Goal: Entertainment & Leisure: Browse casually

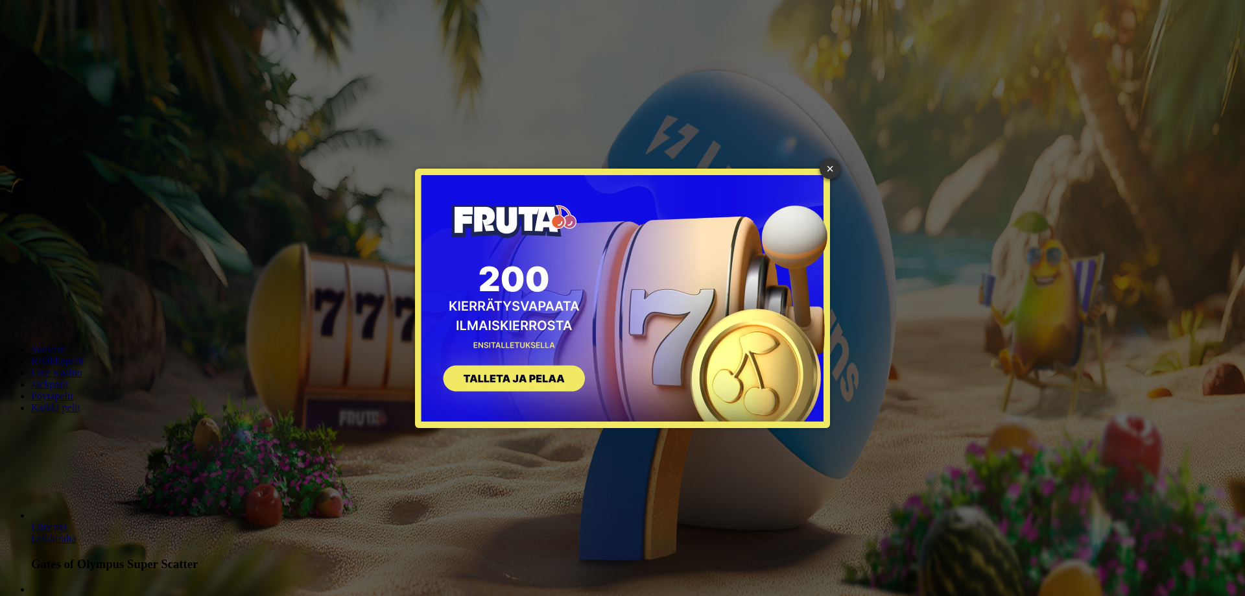
click at [530, 379] on button "SIGN UP" at bounding box center [507, 380] width 163 height 41
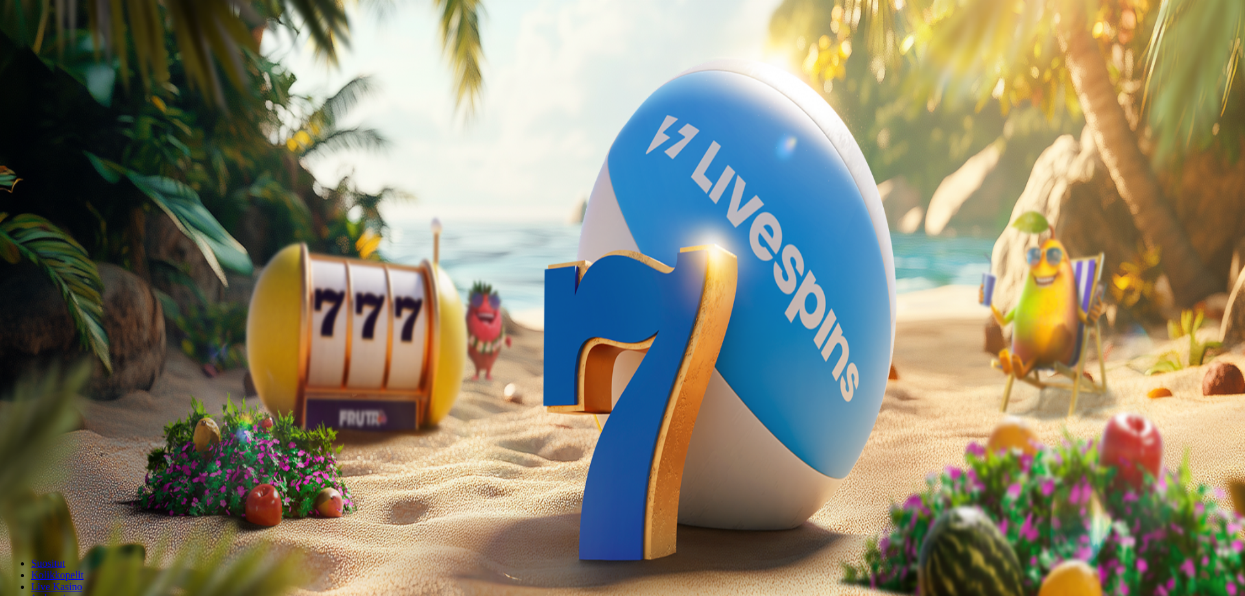
drag, startPoint x: 318, startPoint y: 228, endPoint x: 412, endPoint y: 251, distance: 96.1
click at [401, 322] on span "200 kierrätysvapaata ilmaiskierrosta ensitalletuksen yhteydessä. 50 kierrosta p…" at bounding box center [304, 327] width 422 height 11
click at [413, 263] on form "€50 €150 €250 *** € TALLETA JA PELAA 200 kierrätysvapaata ilmaiskierrosta ensit…" at bounding box center [622, 266] width 1235 height 137
drag, startPoint x: 237, startPoint y: 206, endPoint x: 358, endPoint y: 210, distance: 120.7
click at [347, 322] on span "200 kierrätysvapaata ilmaiskierrosta ensitalletuksen yhteydessä. 50 kierrosta p…" at bounding box center [304, 327] width 422 height 11
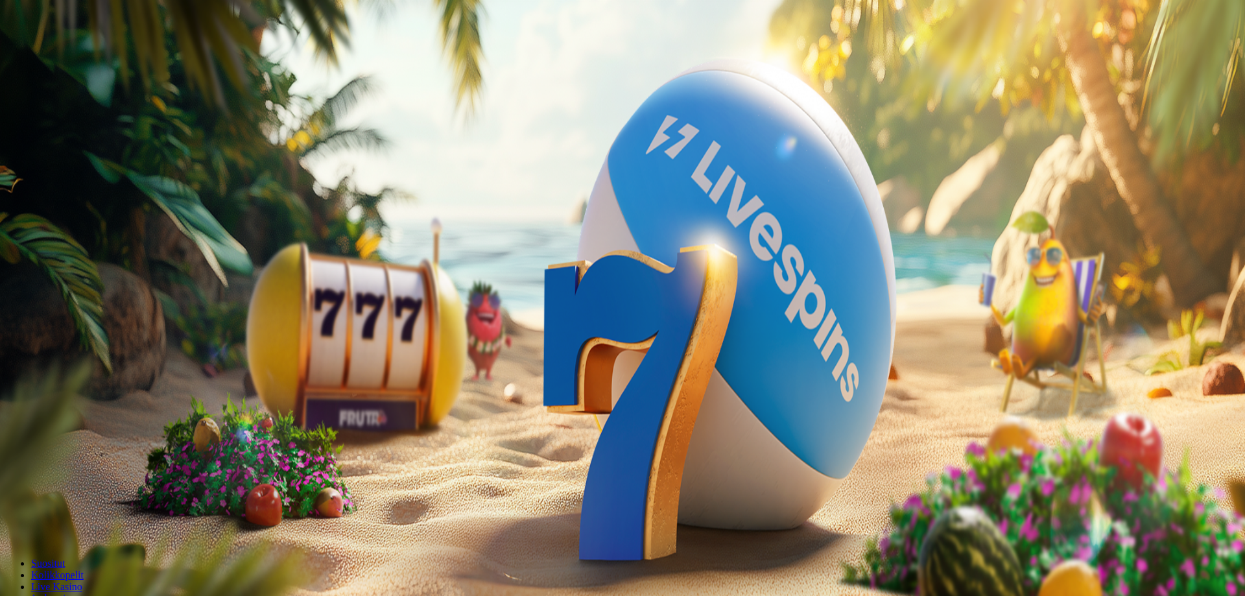
click at [377, 322] on span "200 kierrätysvapaata ilmaiskierrosta ensitalletuksen yhteydessä. 50 kierrosta p…" at bounding box center [304, 327] width 422 height 11
drag, startPoint x: 293, startPoint y: 118, endPoint x: 69, endPoint y: 129, distance: 224.7
click at [69, 129] on div "Talletus 0.00 € Kirjaudu Kasino Live Kasino Tarjoukset 18:21 Aloita pelaaminen …" at bounding box center [622, 170] width 1235 height 330
click at [85, 52] on span "Kirjaudu" at bounding box center [90, 47] width 32 height 10
click at [101, 99] on div "Talletus 0.00 € Kirjaudu Kasino Live Kasino Tarjoukset" at bounding box center [622, 69] width 1235 height 59
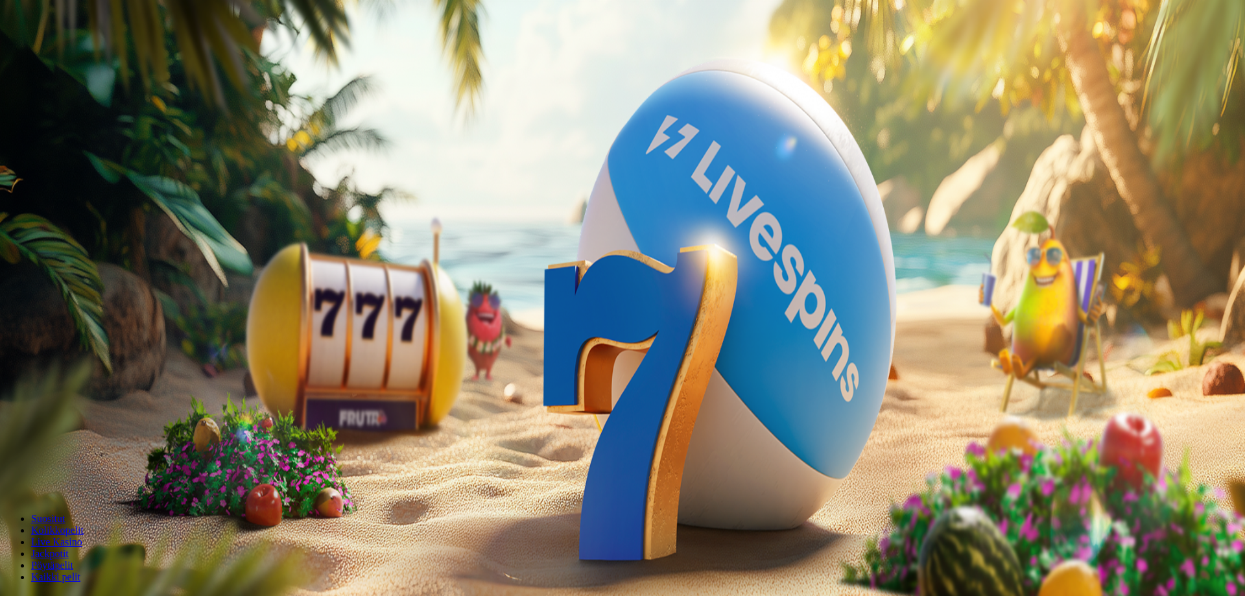
click at [95, 54] on button "Kirjaudu" at bounding box center [90, 47] width 42 height 14
click at [74, 52] on span "Kirjaudu" at bounding box center [90, 47] width 32 height 10
click at [50, 54] on button "Talletus 0.00 €" at bounding box center [37, 47] width 64 height 14
drag, startPoint x: 230, startPoint y: 103, endPoint x: 149, endPoint y: 115, distance: 81.3
click at [121, 110] on div "Talletus 0.00 € Kirjaudu Kasino Live Kasino Tarjoukset 18:24 Aloita pelaaminen …" at bounding box center [622, 170] width 1235 height 330
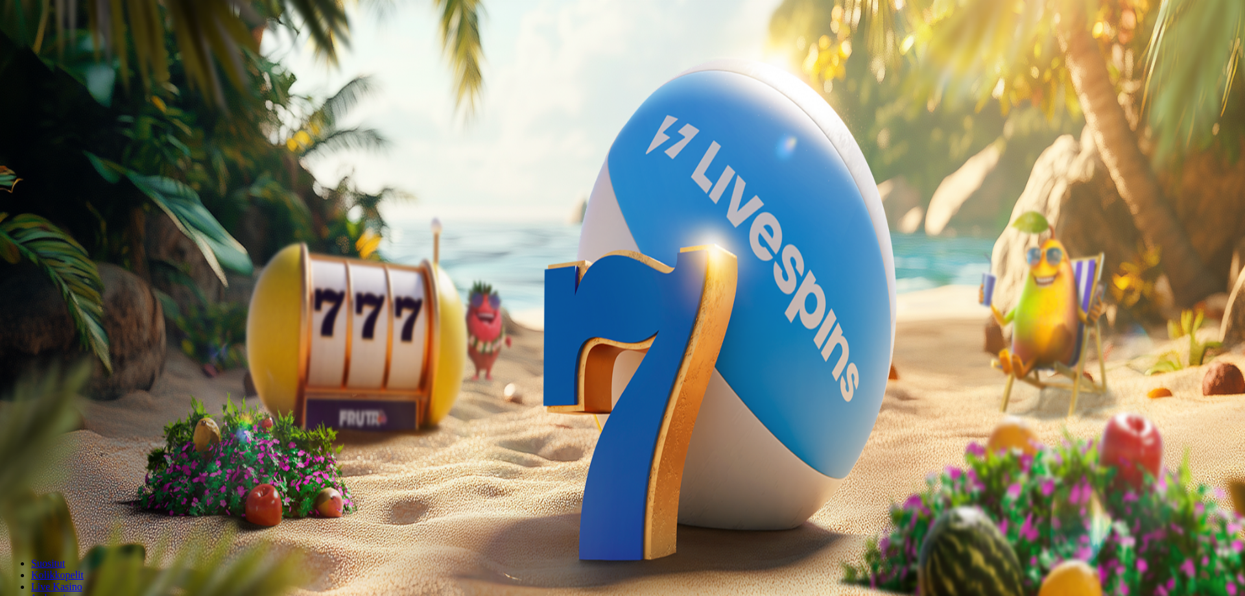
type input "**"
click at [88, 324] on span "TALLETA JA PELAA" at bounding box center [49, 329] width 78 height 10
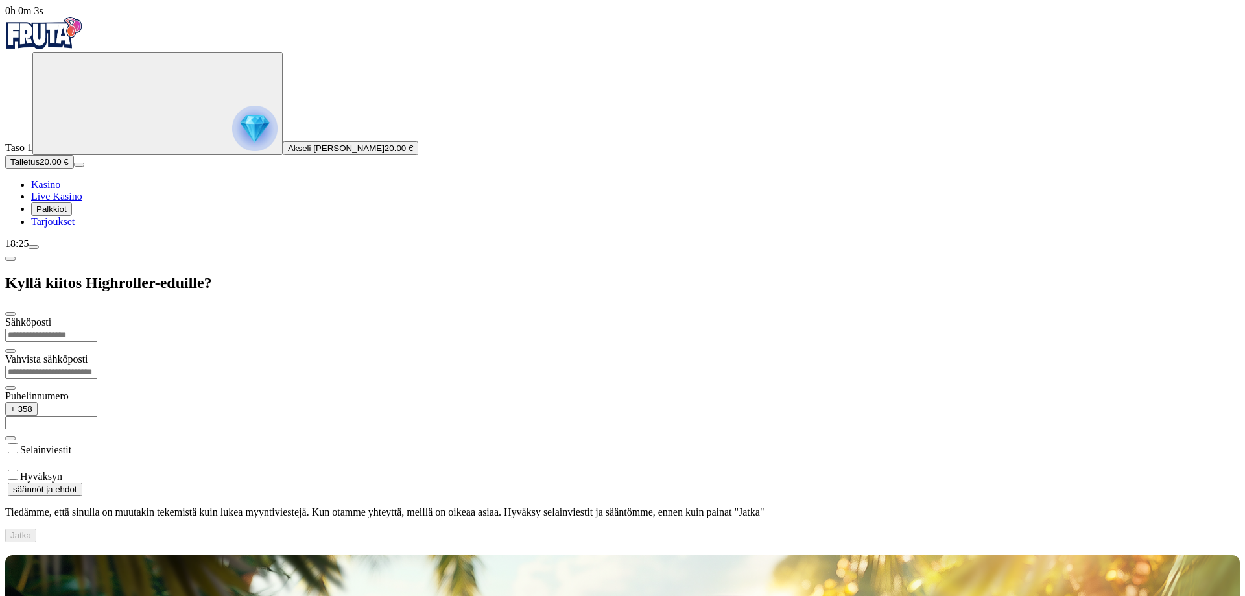
click at [97, 329] on input "email" at bounding box center [51, 335] width 92 height 13
type input "**********"
click at [62, 471] on label "Hyväksyn" at bounding box center [41, 476] width 42 height 11
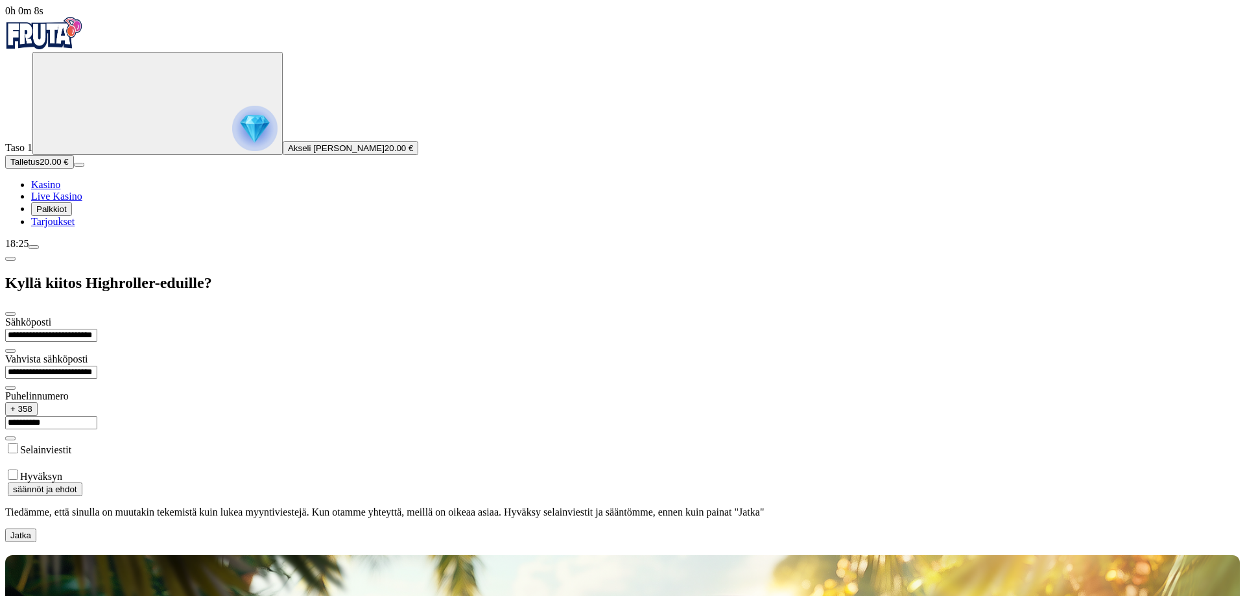
click at [31, 530] on span "Jatka" at bounding box center [20, 535] width 21 height 10
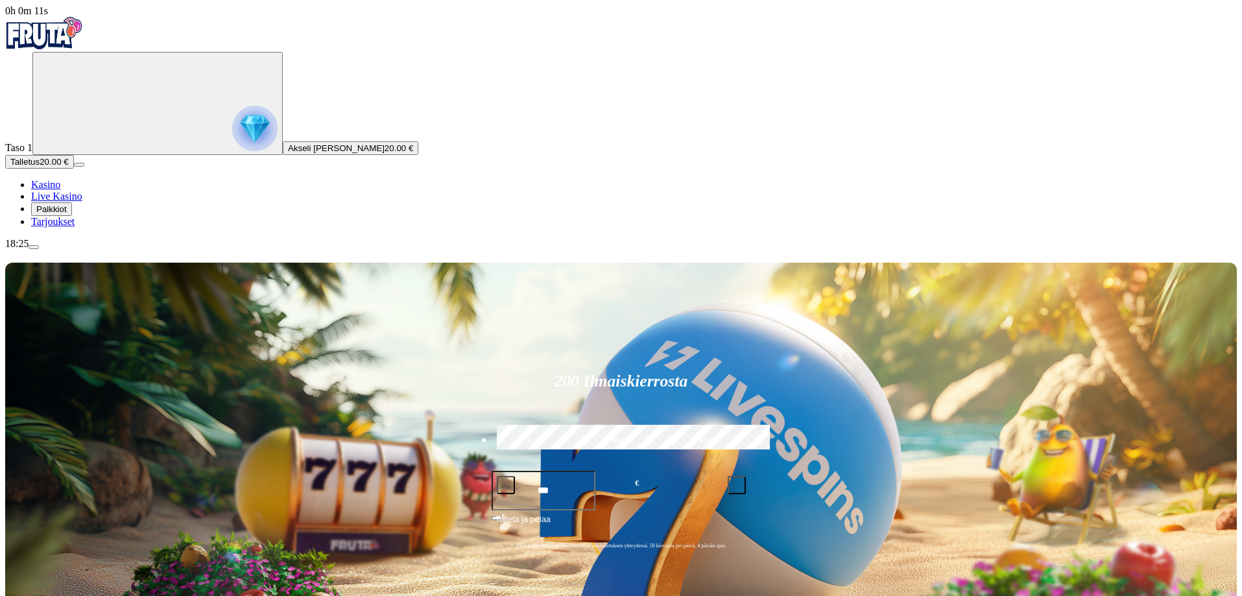
click at [67, 214] on span "Palkkiot" at bounding box center [51, 209] width 30 height 10
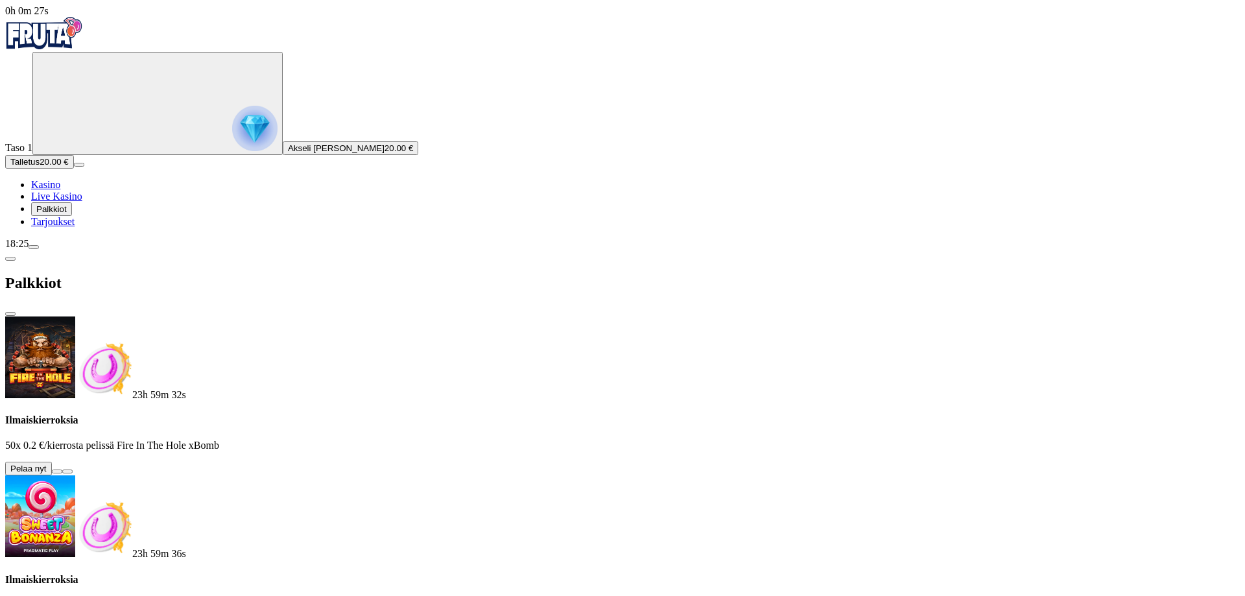
click at [49, 228] on ul "Kasino Live Kasino Palkkiot Tarjoukset" at bounding box center [622, 203] width 1235 height 49
click at [62, 470] on button at bounding box center [57, 472] width 10 height 4
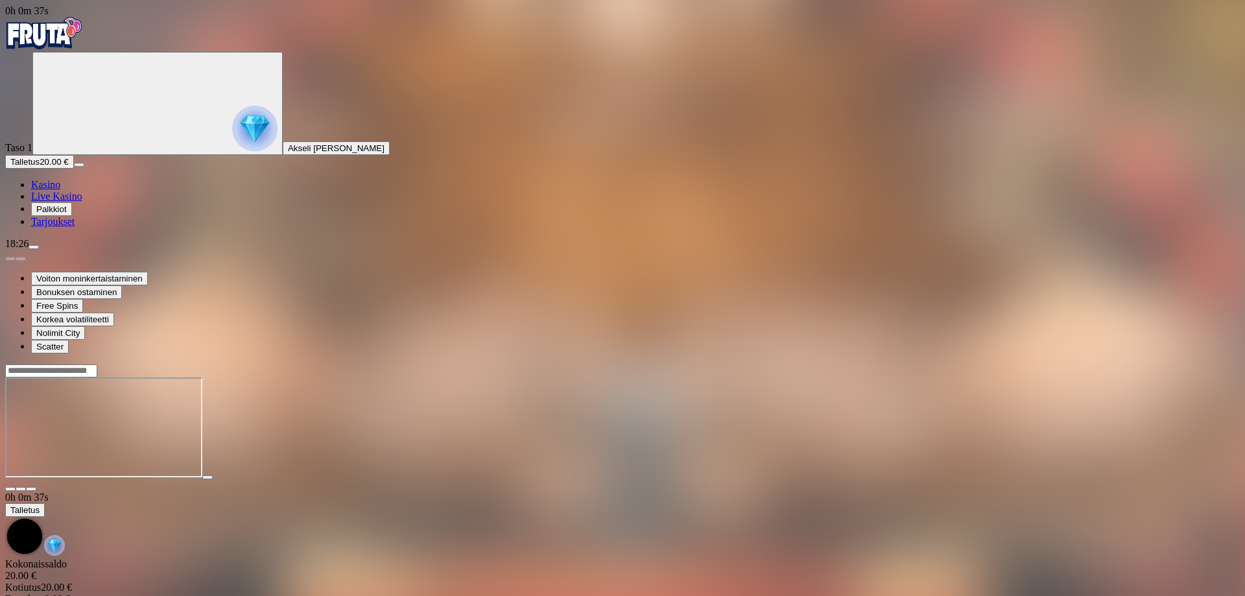
click at [288, 153] on span "Akseli [PERSON_NAME]" at bounding box center [336, 148] width 97 height 10
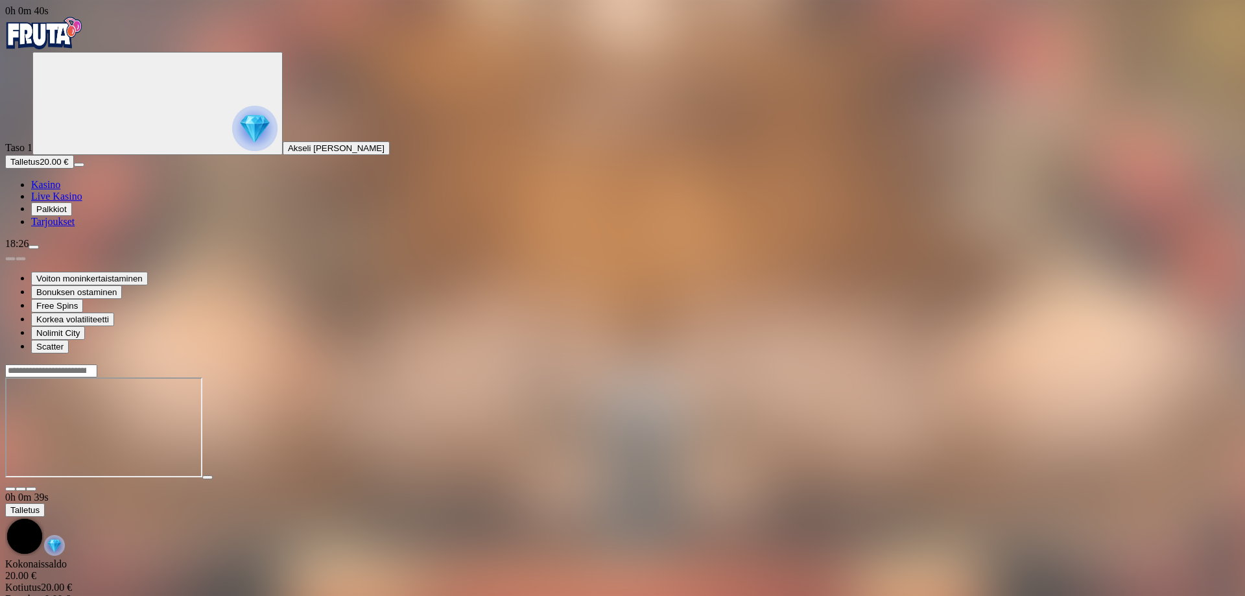
click at [10, 489] on span "close icon" at bounding box center [10, 489] width 0 height 0
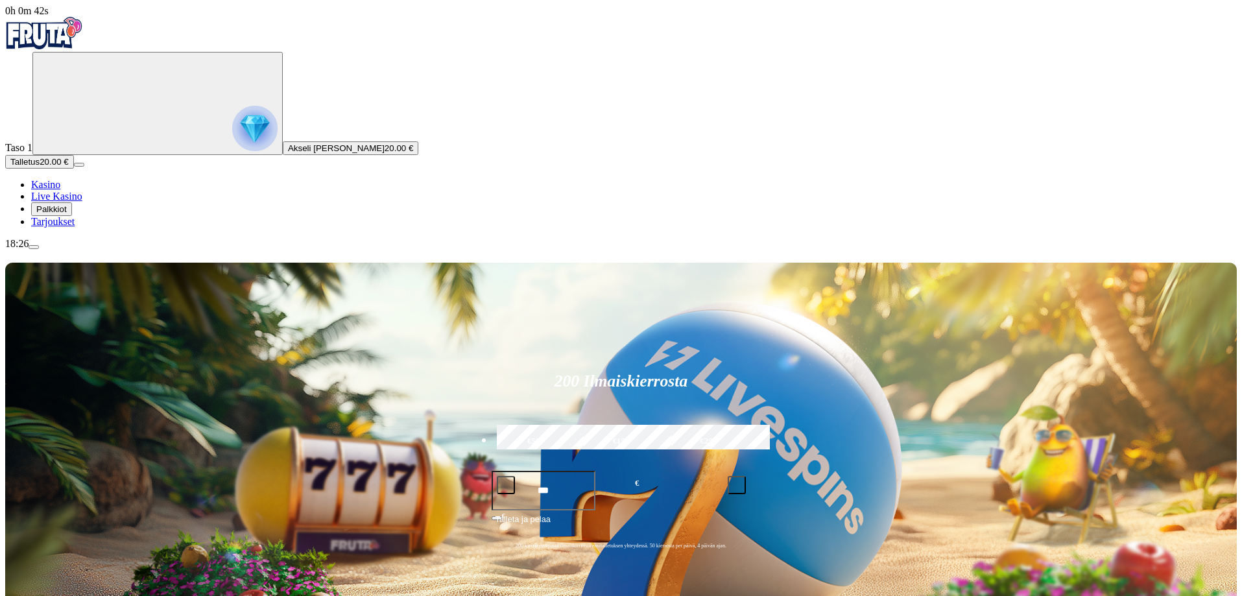
click at [67, 214] on span "Palkkiot" at bounding box center [51, 209] width 30 height 10
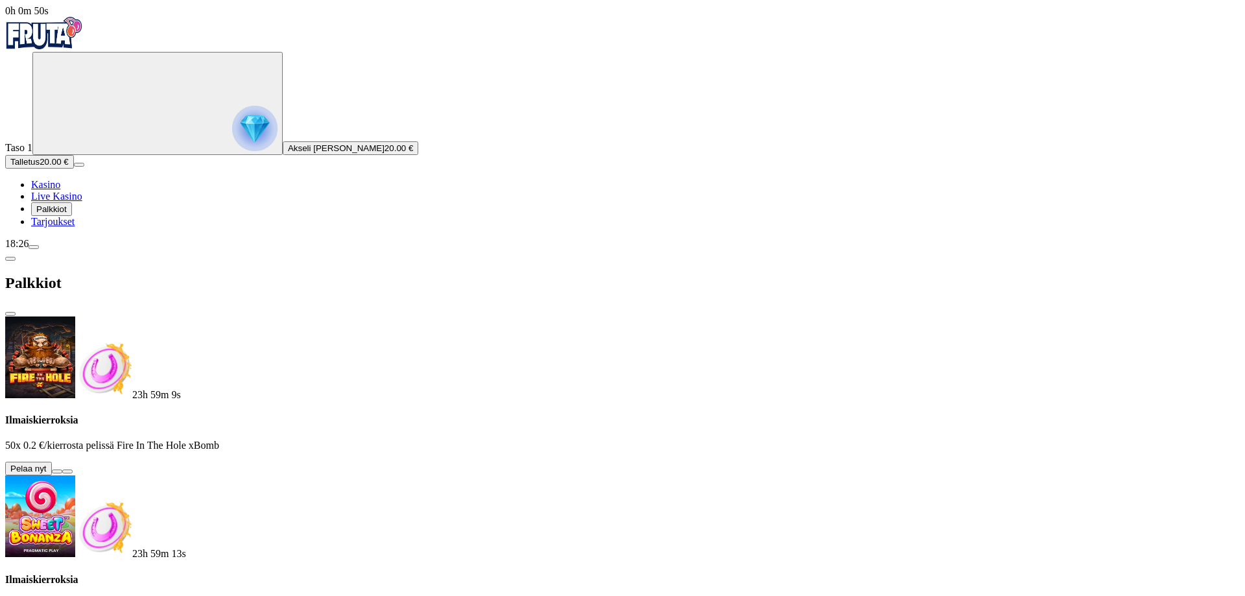
click at [62, 470] on button at bounding box center [57, 472] width 10 height 4
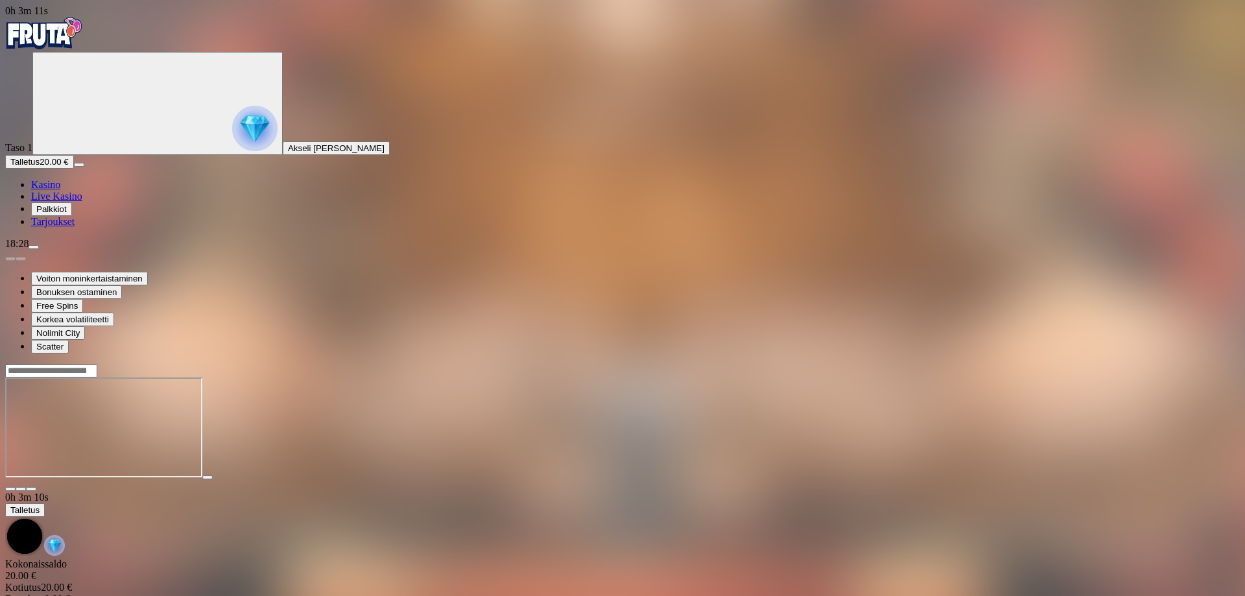
click at [10, 489] on span "close icon" at bounding box center [10, 489] width 0 height 0
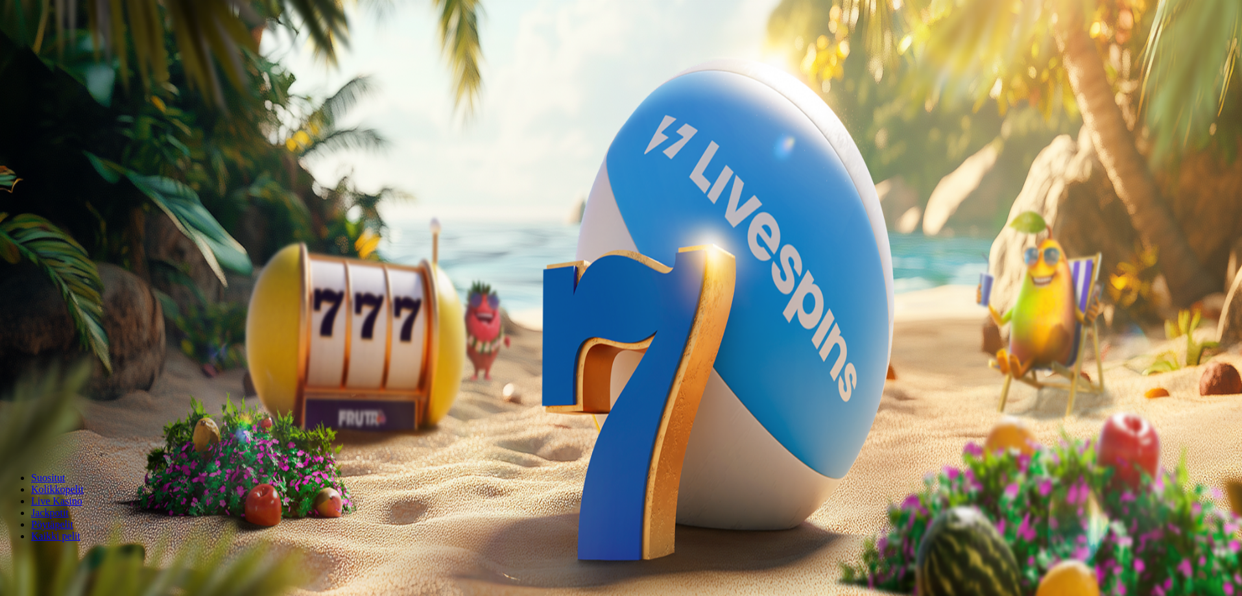
click at [67, 214] on span "Palkkiot" at bounding box center [51, 209] width 30 height 10
click at [62, 470] on button at bounding box center [57, 472] width 10 height 4
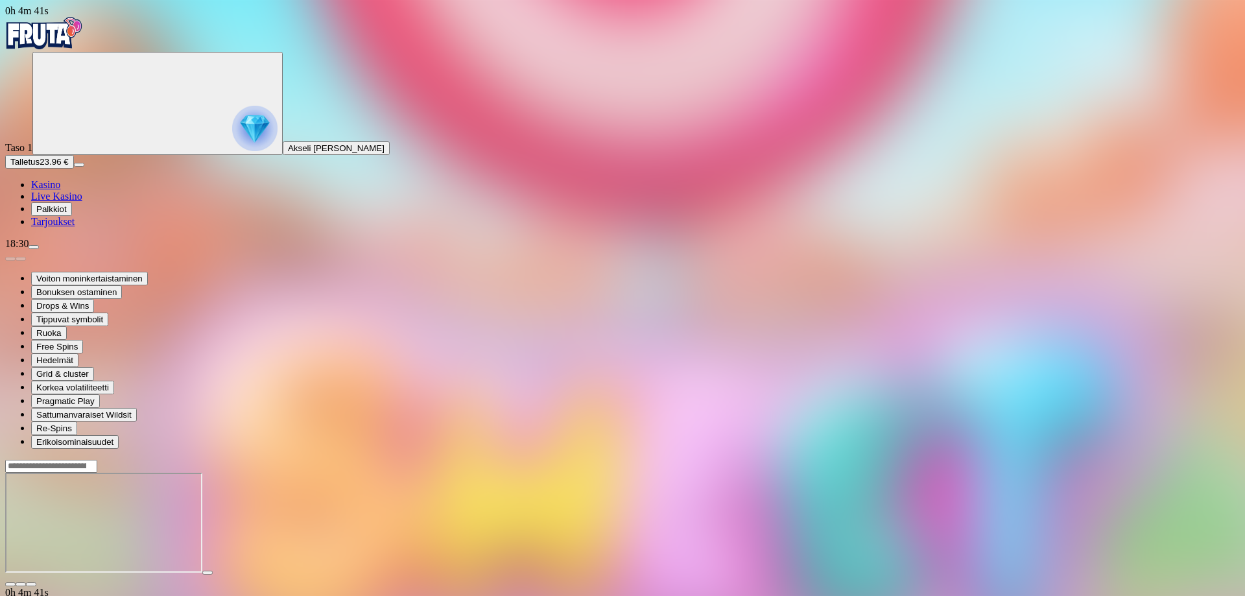
click at [10, 584] on span "close icon" at bounding box center [10, 584] width 0 height 0
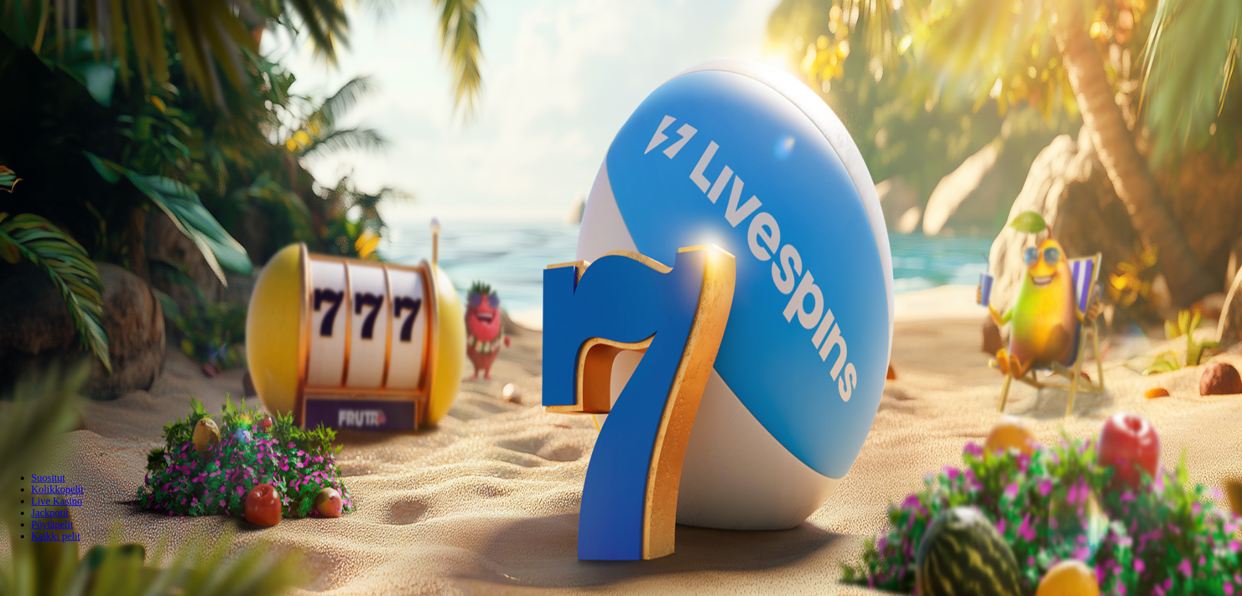
click at [67, 214] on span "Palkkiot" at bounding box center [51, 209] width 30 height 10
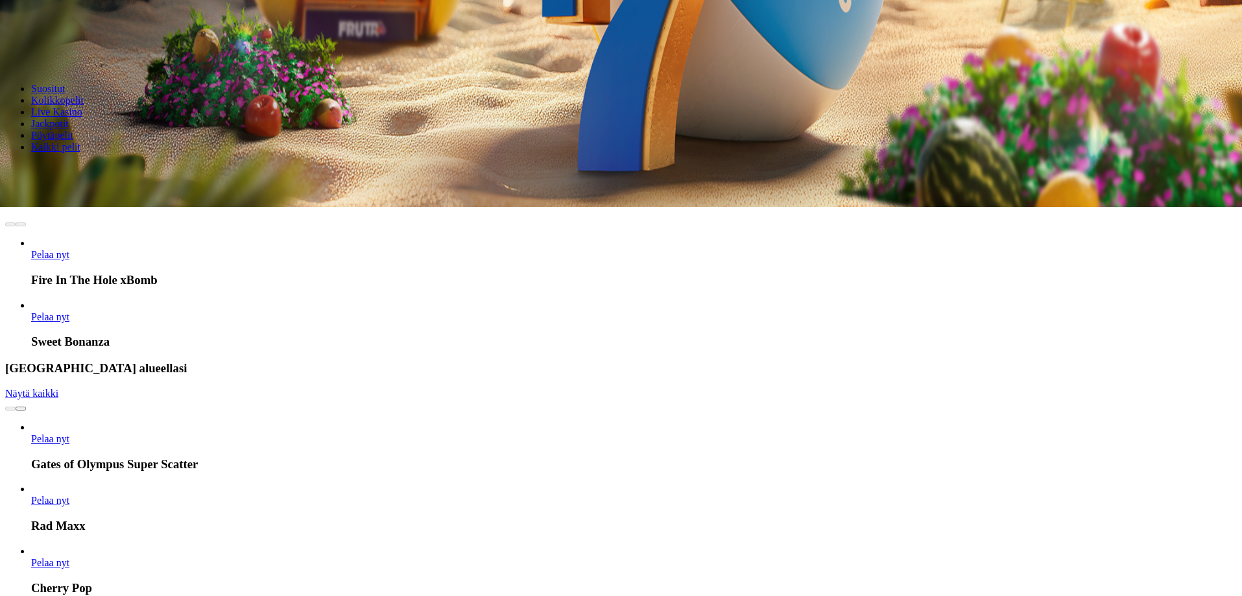
scroll to position [519, 0]
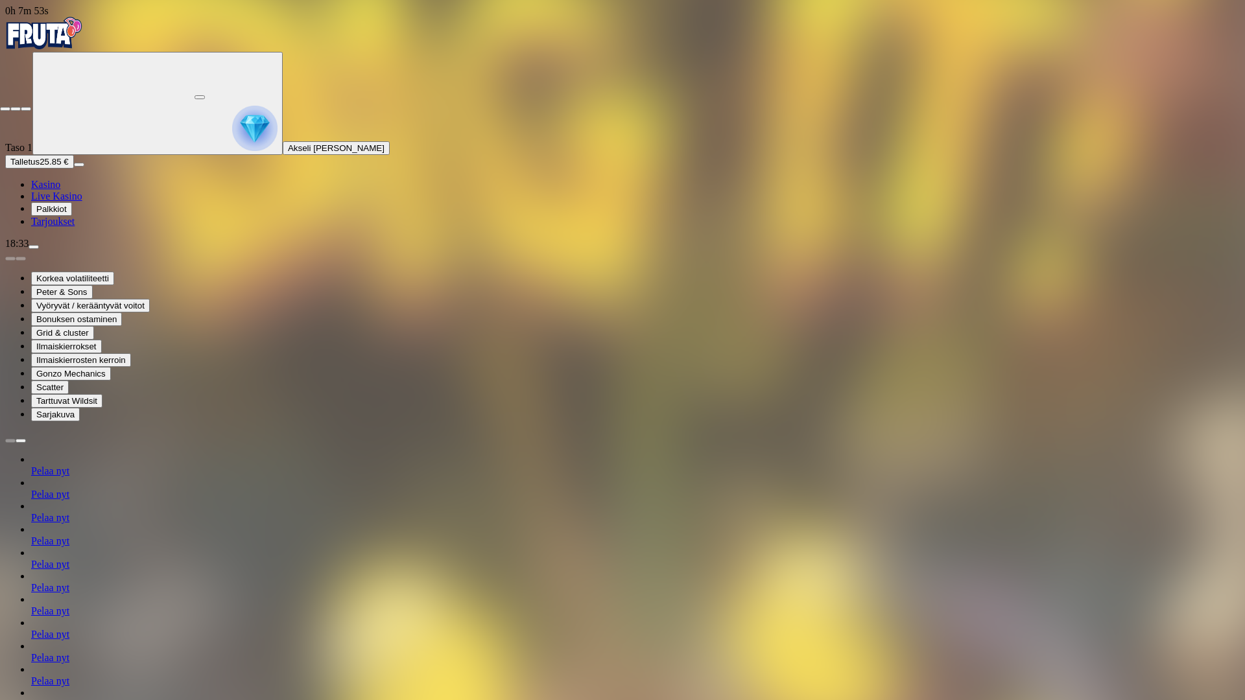
click at [5, 109] on span "close icon" at bounding box center [5, 109] width 0 height 0
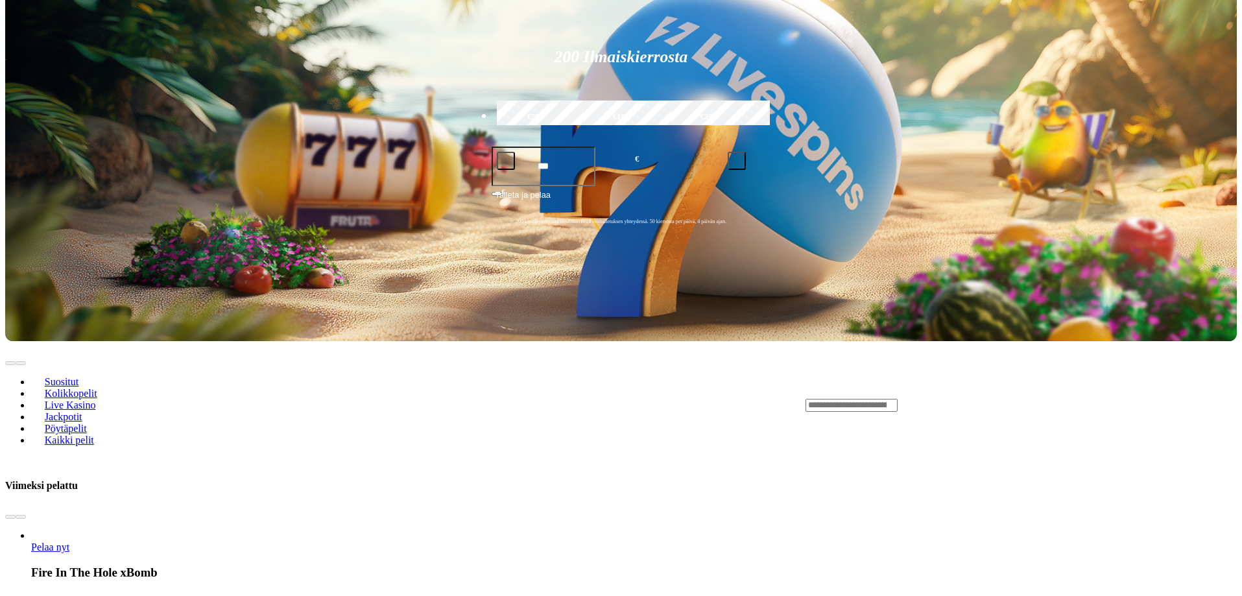
scroll to position [389, 0]
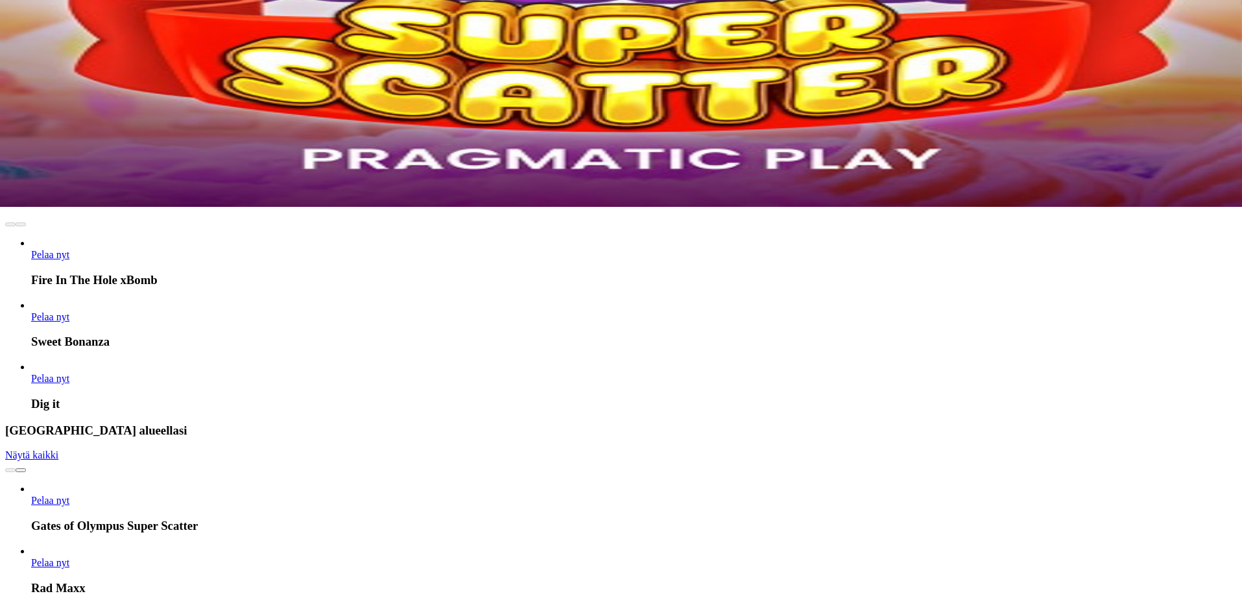
scroll to position [519, 0]
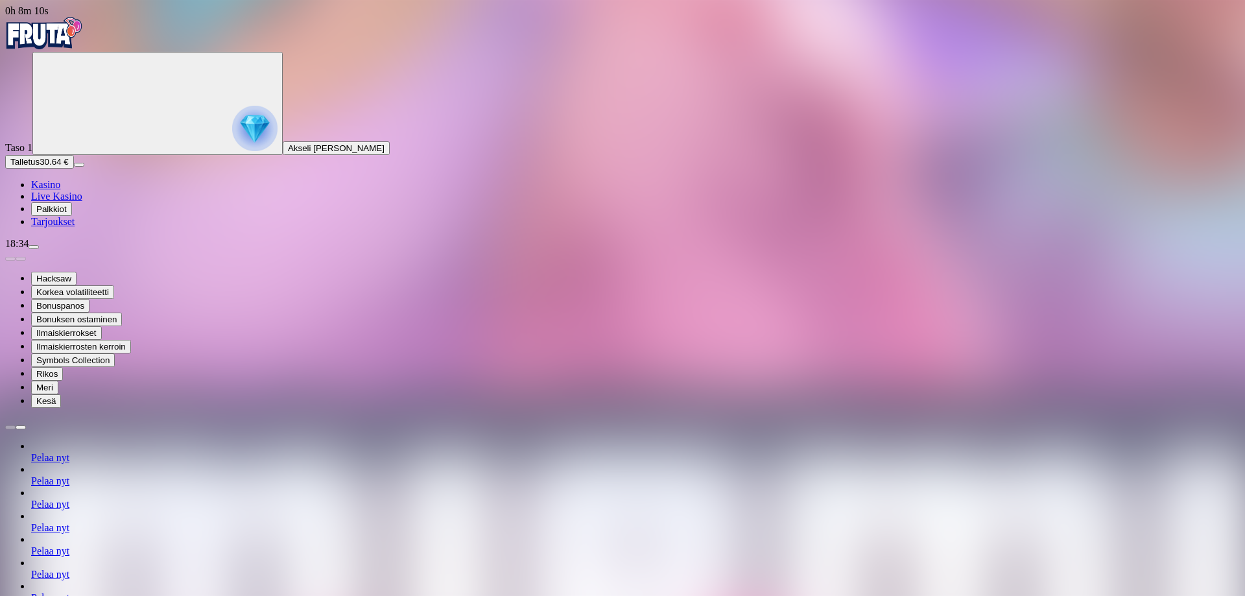
drag, startPoint x: 1209, startPoint y: 453, endPoint x: 1200, endPoint y: 444, distance: 12.4
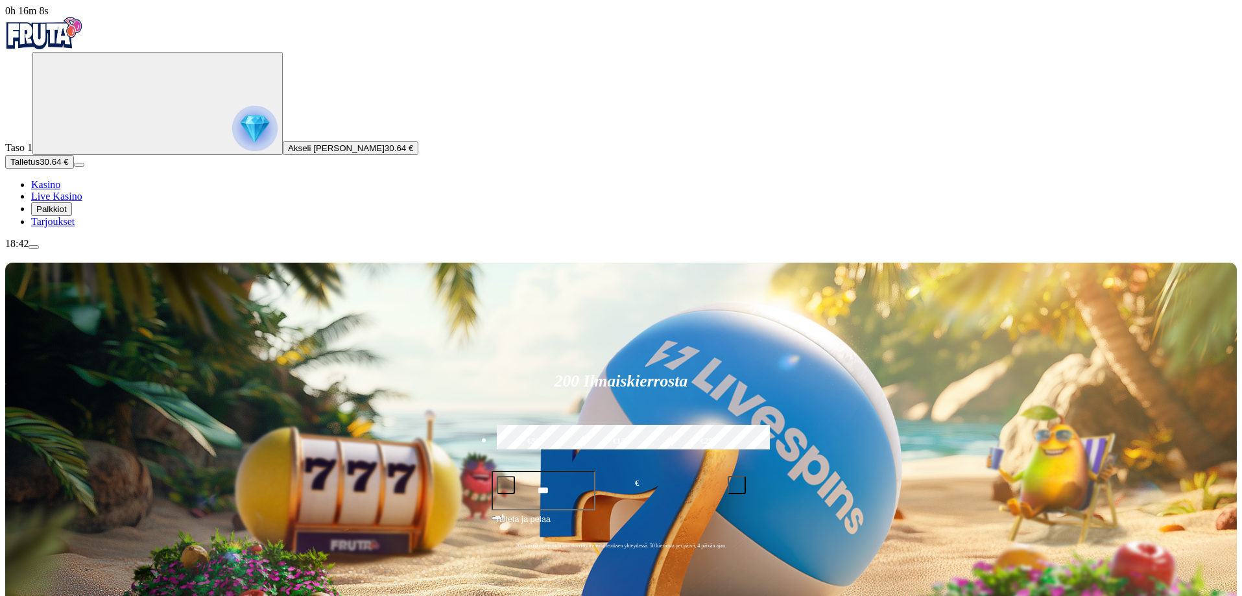
click at [39, 249] on button "menu" at bounding box center [34, 247] width 10 height 4
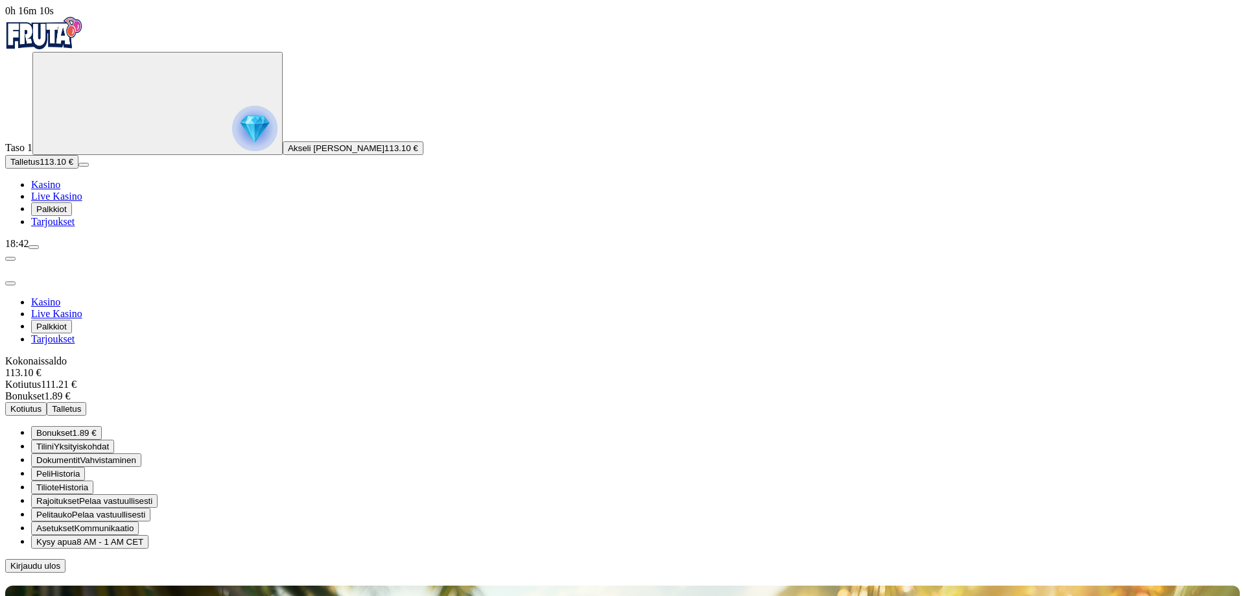
click at [784, 573] on div at bounding box center [622, 573] width 1235 height 0
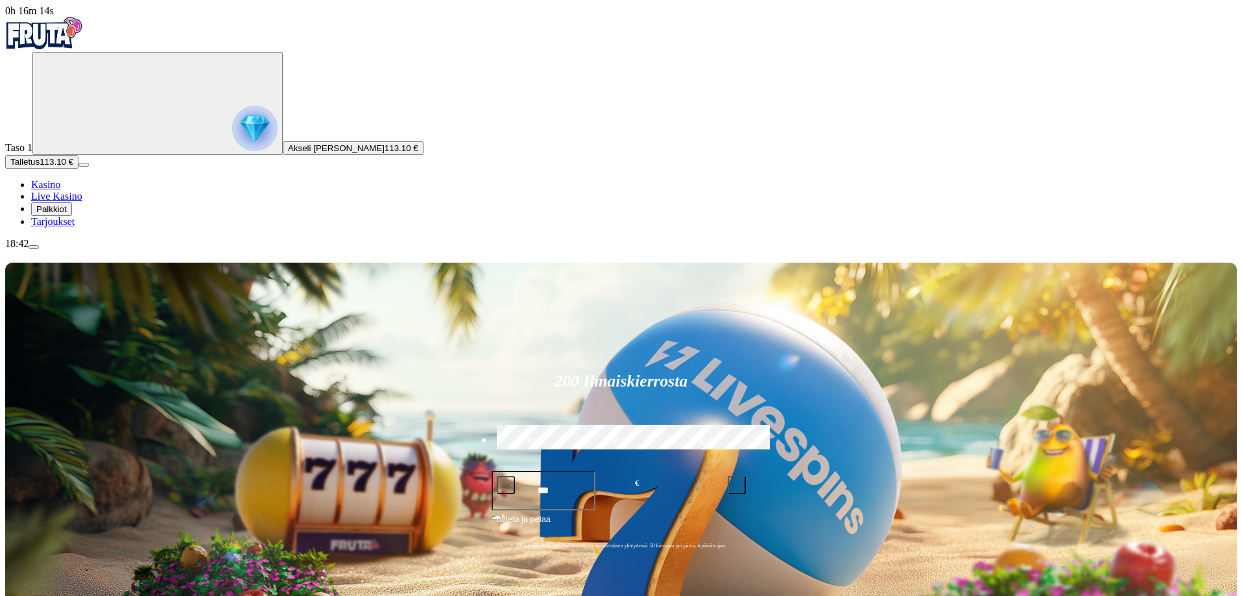
click at [39, 249] on button "menu" at bounding box center [34, 247] width 10 height 4
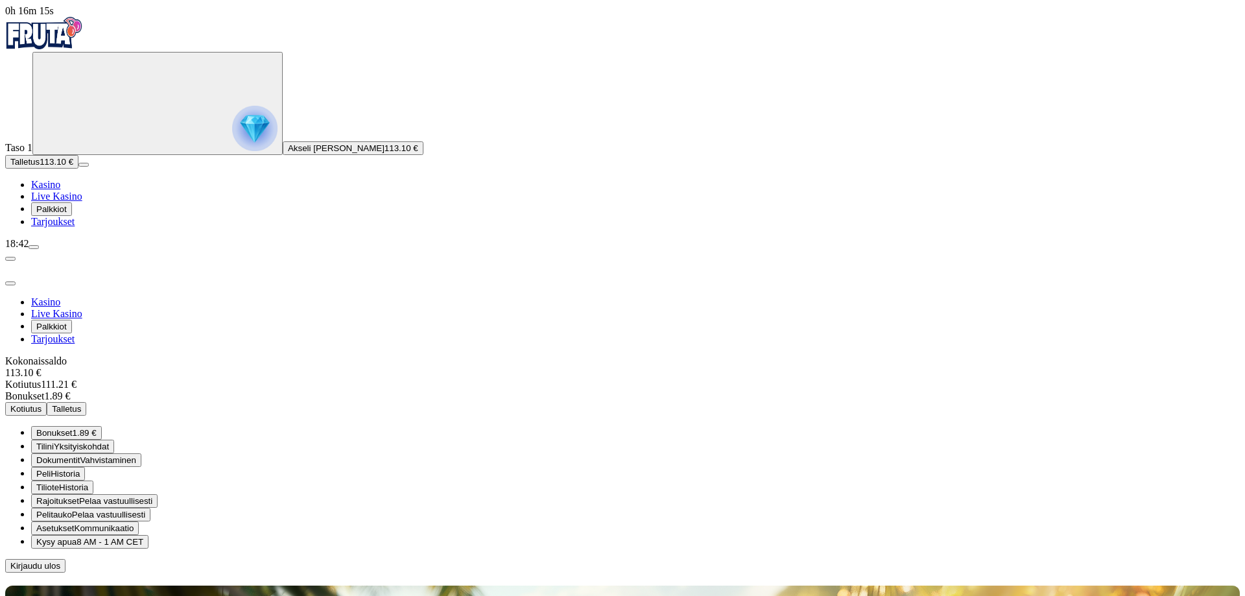
click at [42, 404] on span "Kotiutus" at bounding box center [25, 409] width 31 height 10
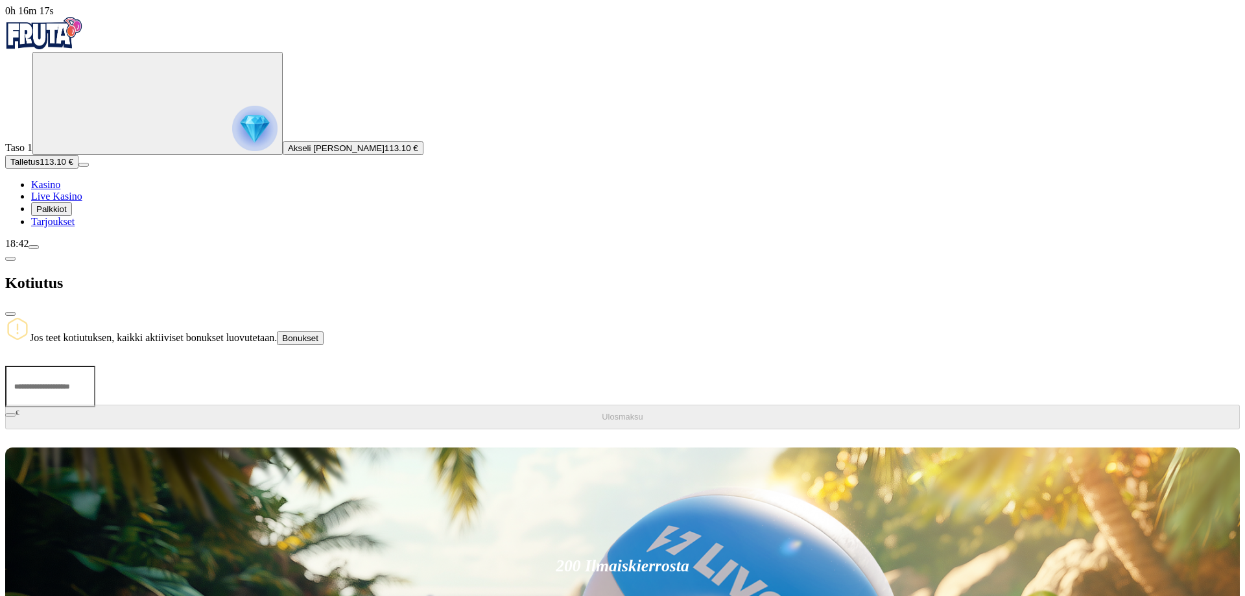
click at [95, 366] on input "number" at bounding box center [50, 387] width 90 height 42
type input "**"
click at [602, 412] on span "Ulosmaksu" at bounding box center [622, 417] width 41 height 10
click at [697, 435] on div at bounding box center [622, 435] width 1235 height 0
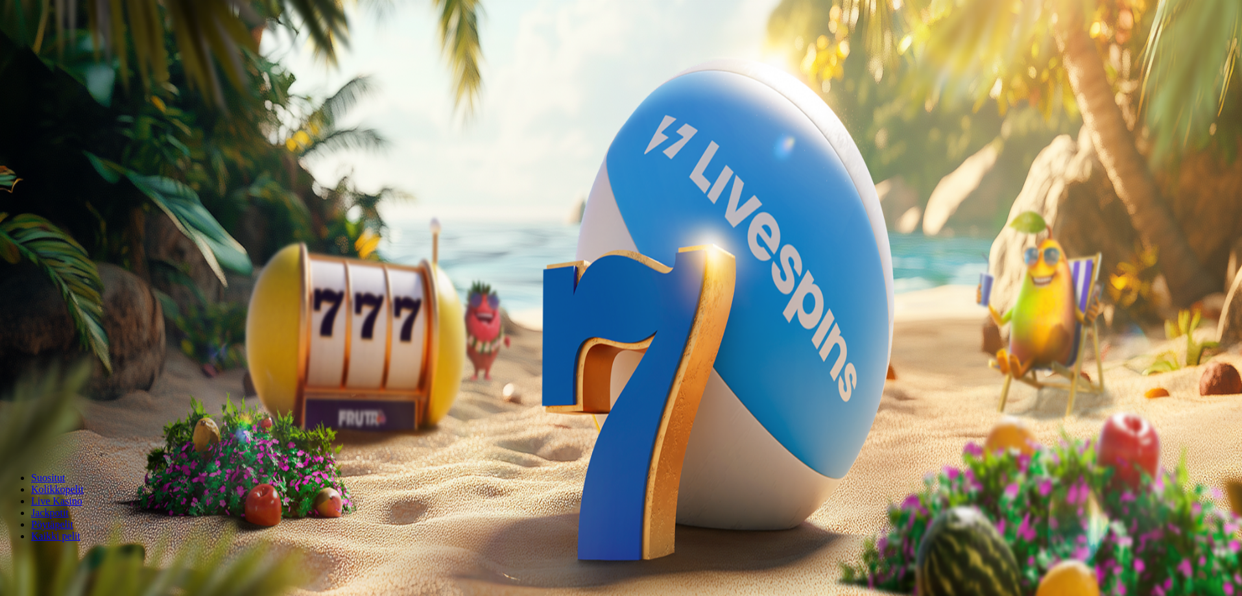
scroll to position [324, 0]
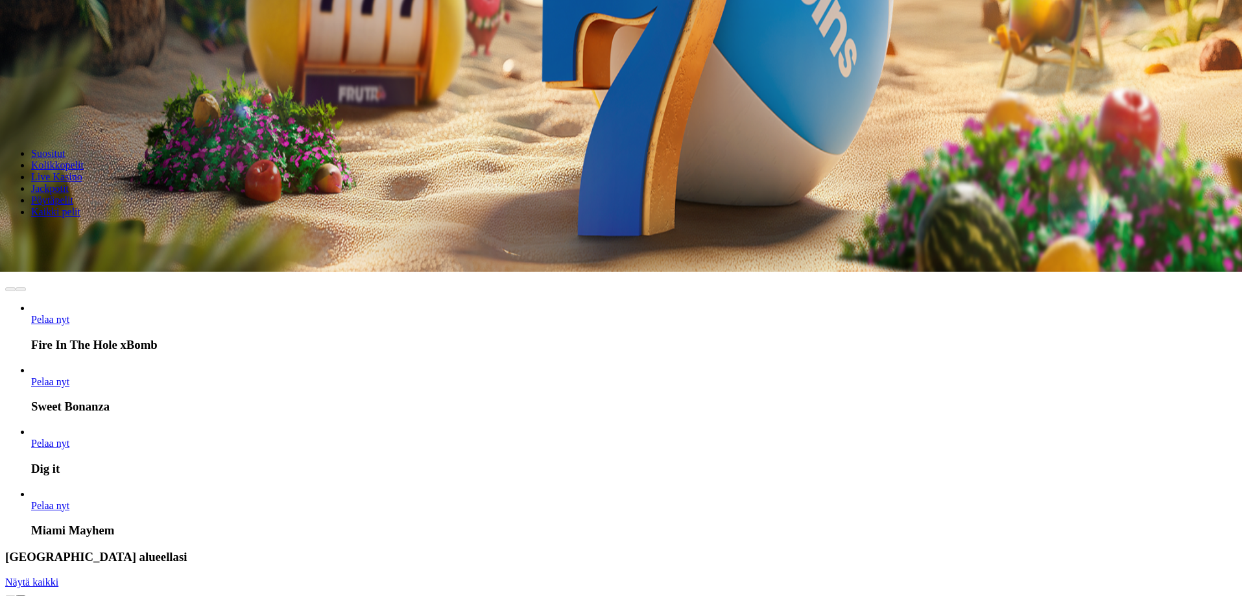
click at [69, 500] on span "Pelaa nyt" at bounding box center [50, 505] width 38 height 11
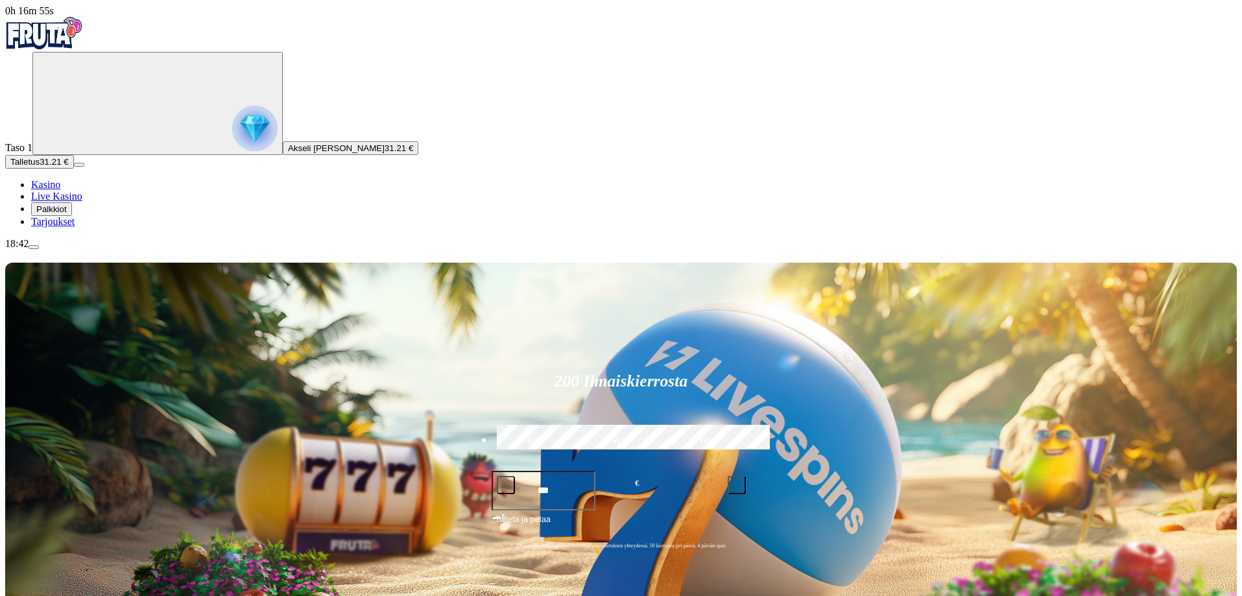
type input "**********"
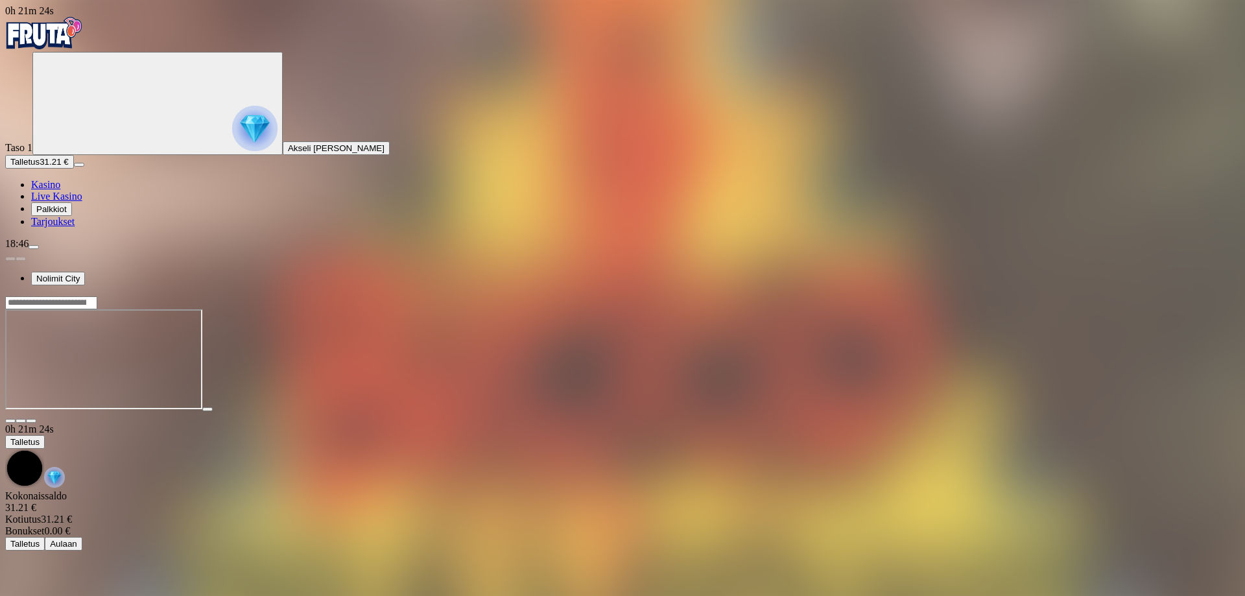
click at [10, 421] on span "close icon" at bounding box center [10, 421] width 0 height 0
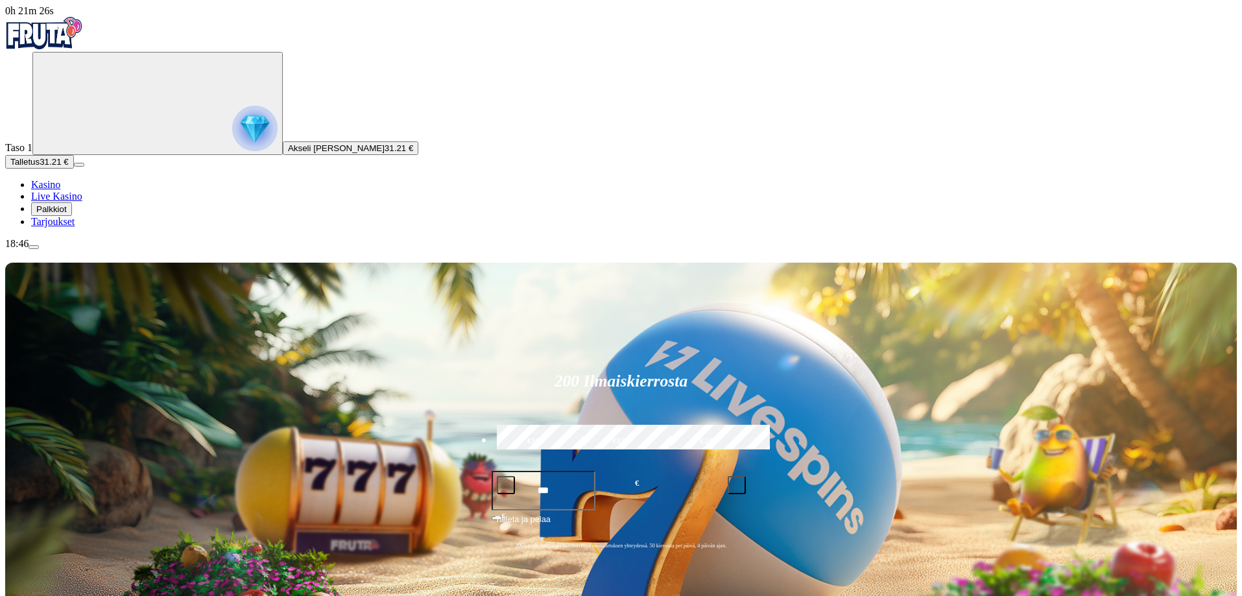
scroll to position [130, 0]
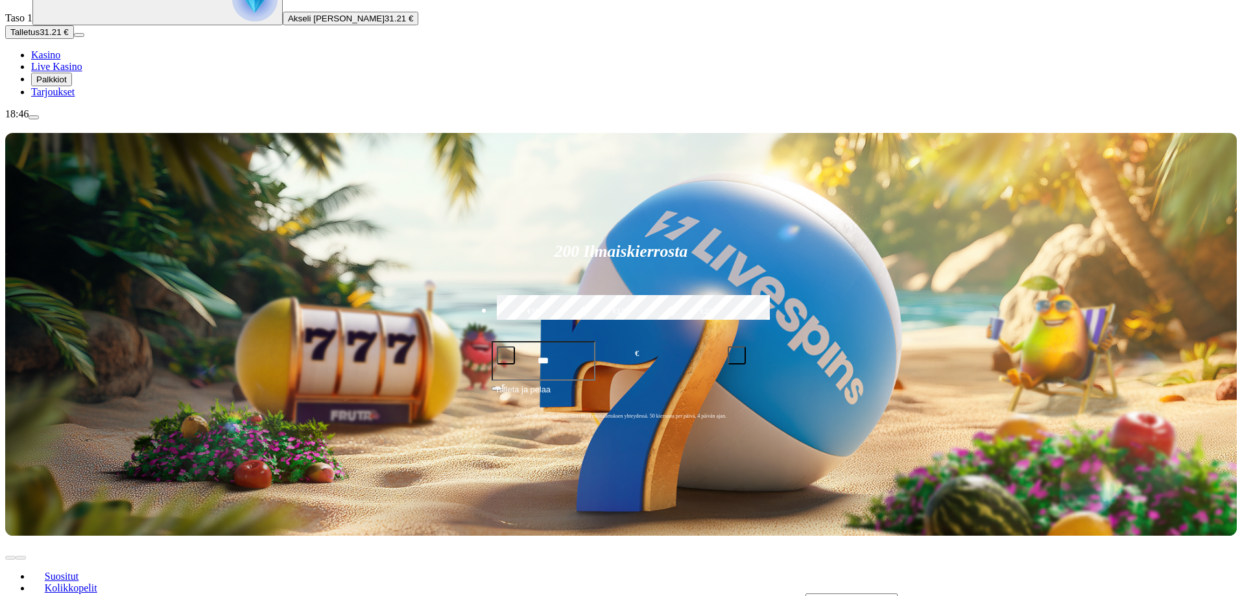
click at [62, 98] on ul "Kasino Live Kasino Palkkiot Tarjoukset" at bounding box center [621, 73] width 1232 height 49
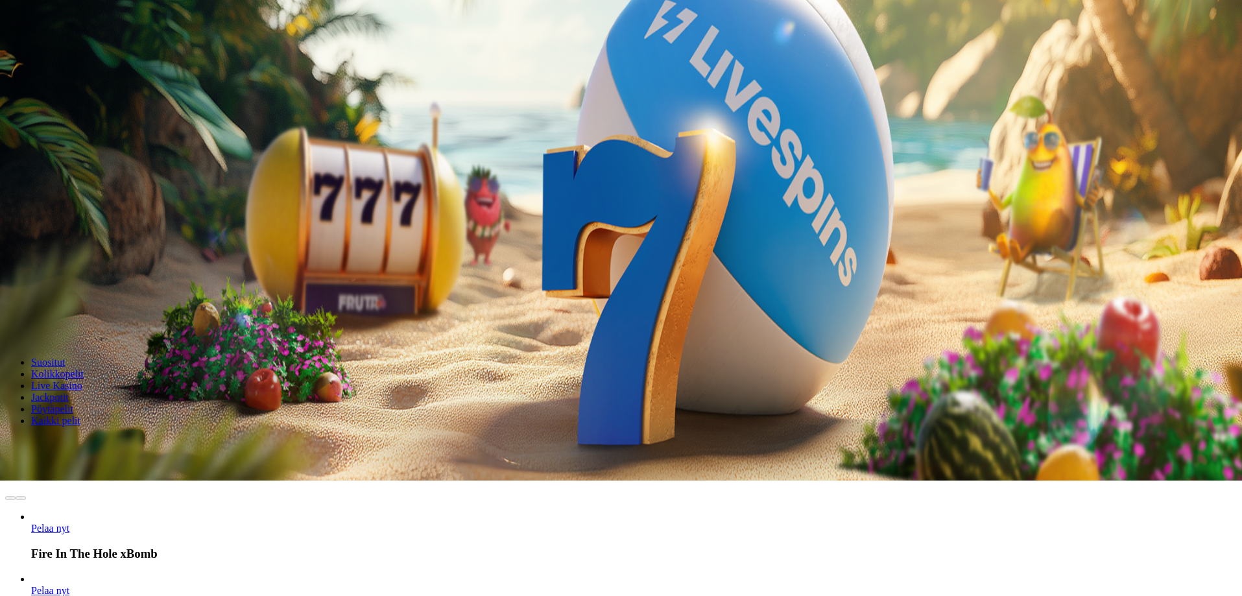
click at [84, 112] on ul "Kasino Live Kasino Palkkiot Tarjoukset" at bounding box center [621, 88] width 1232 height 49
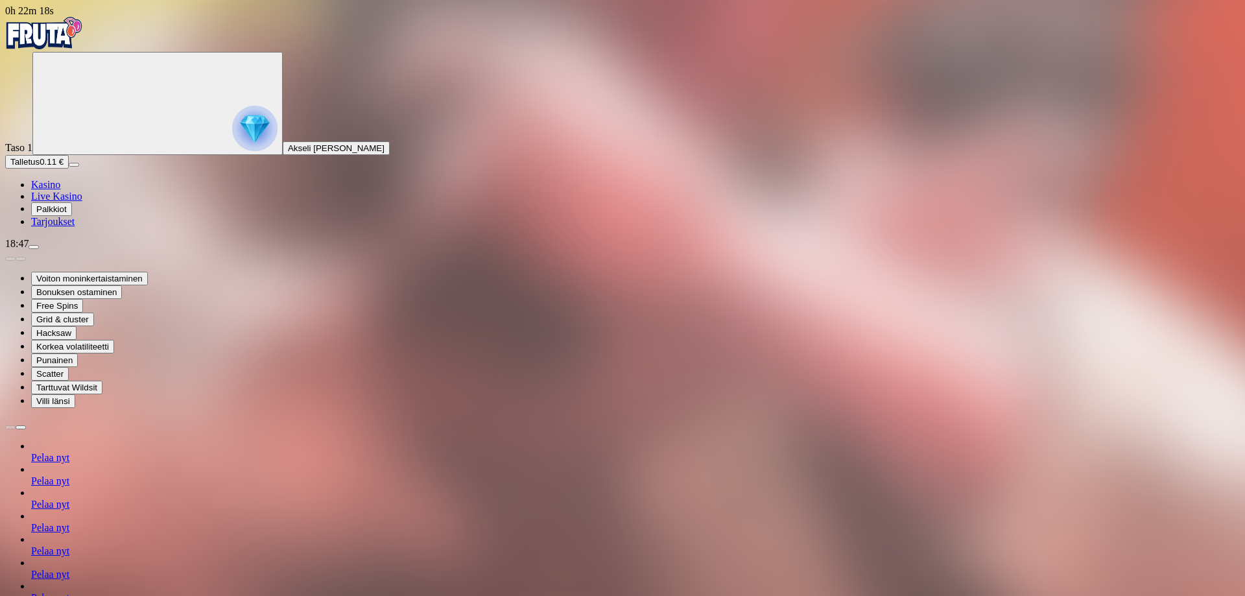
click at [534, 580] on article "Pelaa nyt" at bounding box center [635, 591] width 1209 height 23
